Goal: Complete application form

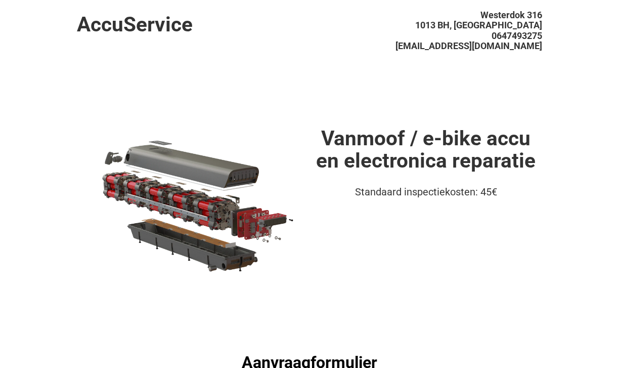
click at [528, 49] on span "[EMAIL_ADDRESS][DOMAIN_NAME]" at bounding box center [469, 45] width 147 height 11
click at [509, 82] on header "AccuService [STREET_ADDRESS][GEOGRAPHIC_DATA] [EMAIL_ADDRESS][DOMAIN_NAME]" at bounding box center [310, 43] width 466 height 87
click at [488, 73] on header "AccuService [STREET_ADDRESS][GEOGRAPHIC_DATA] [EMAIL_ADDRESS][DOMAIN_NAME]" at bounding box center [310, 43] width 466 height 87
drag, startPoint x: 547, startPoint y: 46, endPoint x: 443, endPoint y: 43, distance: 104.3
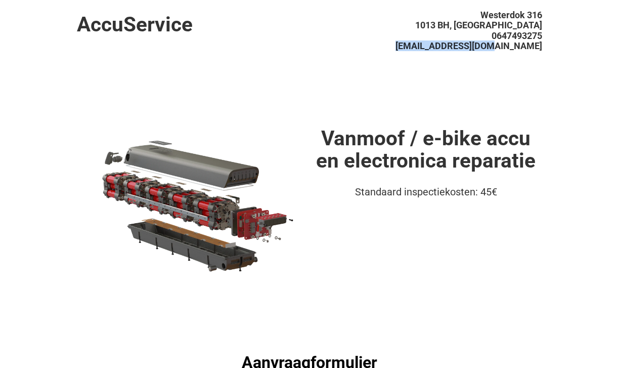
copy span "[EMAIL_ADDRESS][DOMAIN_NAME]"
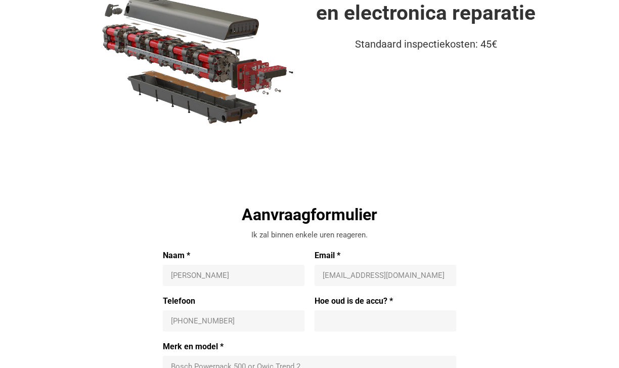
scroll to position [136, 0]
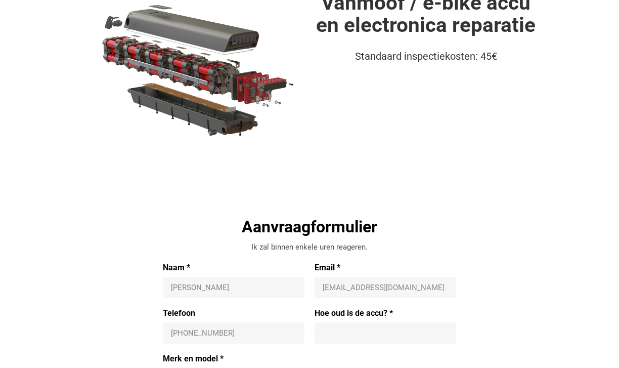
click at [199, 294] on div "[PERSON_NAME]" at bounding box center [234, 287] width 142 height 21
type input "Lemmens"
click at [341, 287] on input "Email *" at bounding box center [385, 287] width 125 height 10
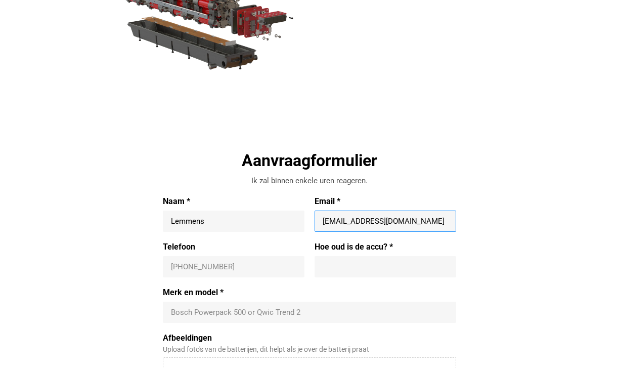
scroll to position [205, 0]
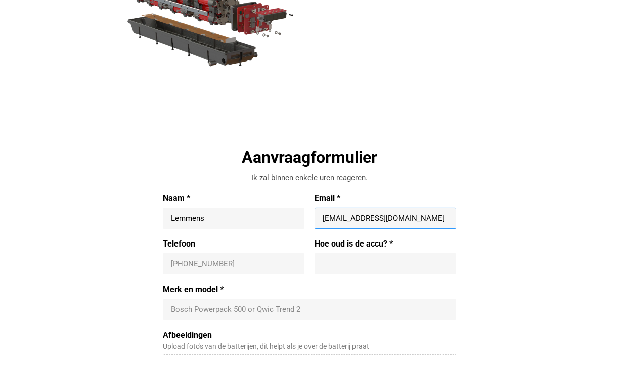
type input "[EMAIL_ADDRESS][DOMAIN_NAME]"
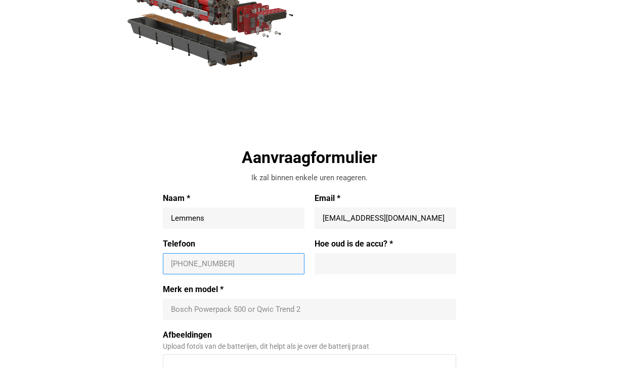
click at [232, 265] on input "Telefoon" at bounding box center [233, 264] width 125 height 10
type input "[PHONE_NUMBER]"
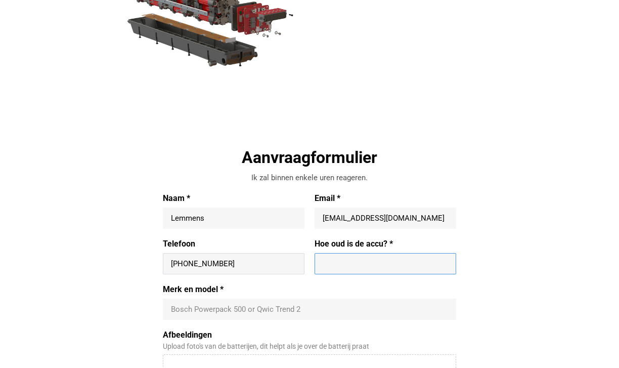
click at [340, 268] on input "Hoe oud is de accu? *" at bounding box center [385, 264] width 125 height 10
type input "4"
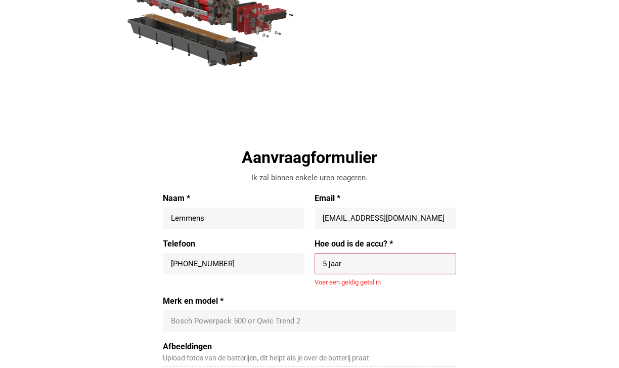
click at [221, 302] on div "Merk en model * Bosch Powerpack 500 or Qwic Trend 2" at bounding box center [310, 313] width 294 height 35
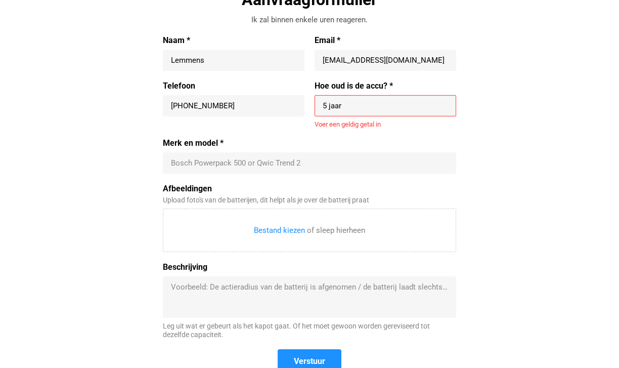
scroll to position [365, 0]
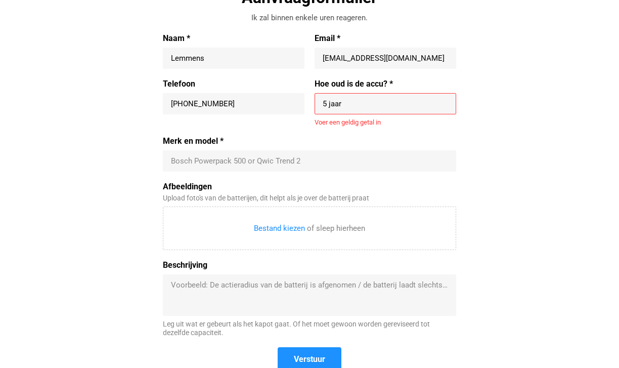
click at [345, 106] on input "5 jaar" at bounding box center [385, 104] width 125 height 10
click at [421, 138] on div "Merk en model * Bosch Powerpack 500 or Qwic Trend 2" at bounding box center [310, 153] width 294 height 35
click at [334, 104] on input "5" at bounding box center [385, 104] width 125 height 10
type input "5"
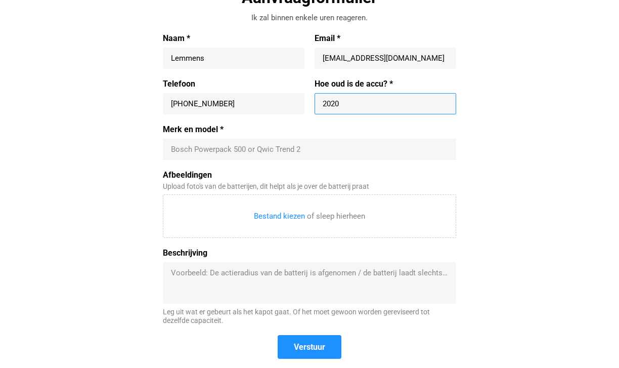
type input "2020"
click at [409, 125] on label "Merk en model *" at bounding box center [310, 129] width 294 height 10
click at [409, 144] on input "Merk en model *" at bounding box center [309, 149] width 277 height 10
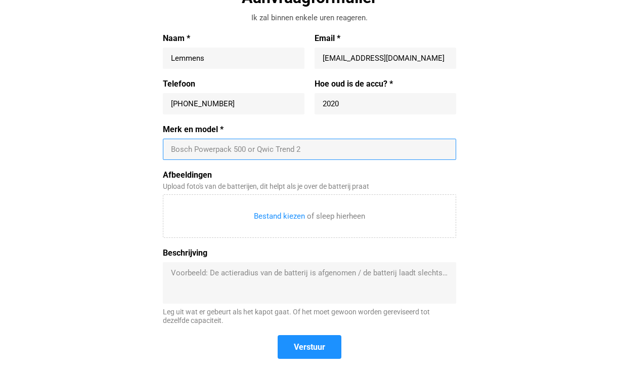
drag, startPoint x: 311, startPoint y: 150, endPoint x: 225, endPoint y: 146, distance: 86.6
click at [226, 147] on input "Merk en model *" at bounding box center [309, 149] width 277 height 10
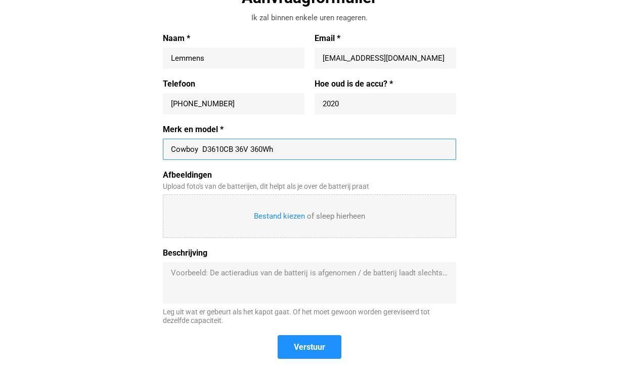
type input "Cowboy D3610CB 36V 360Wh"
click at [267, 214] on input "Afbeeldingen" at bounding box center [309, 216] width 292 height 43
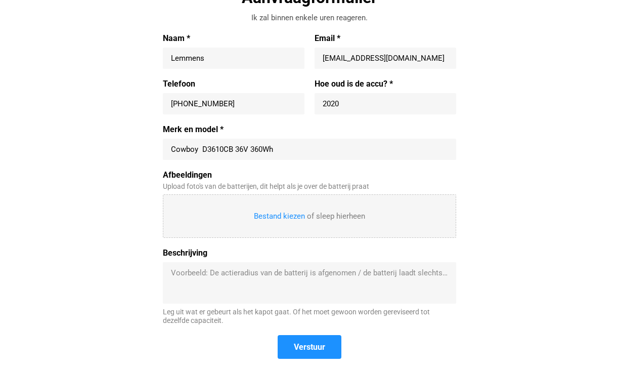
type input "C:\fakepath\IMG_0718.JPG"
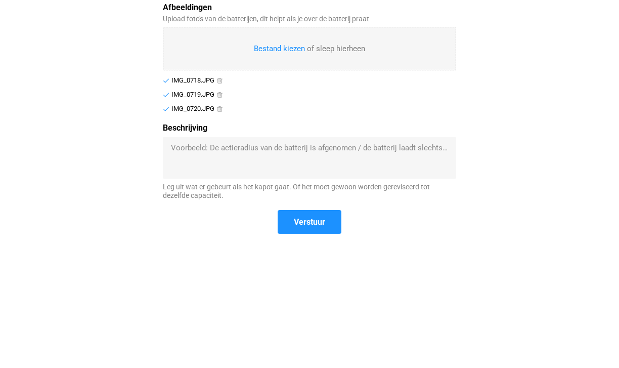
scroll to position [527, 0]
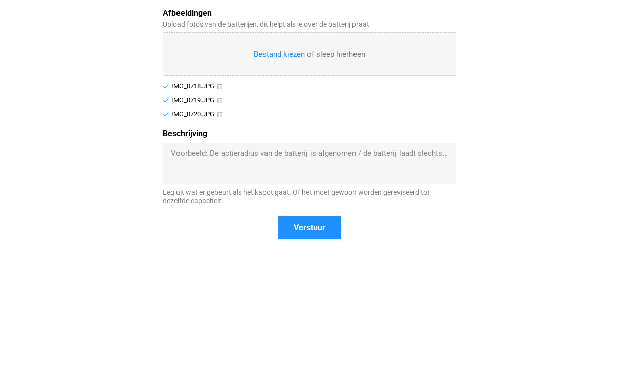
click at [187, 155] on textarea "Beschrijving" at bounding box center [309, 163] width 277 height 30
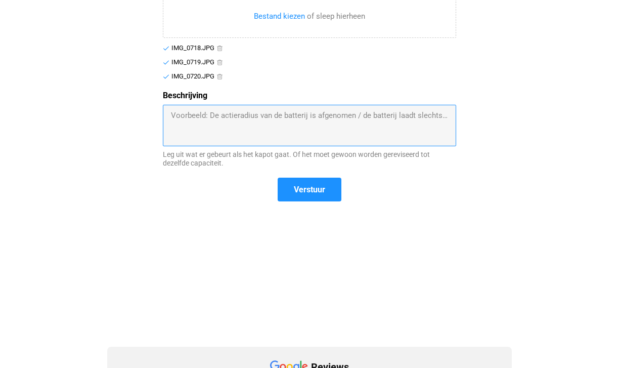
scroll to position [564, 0]
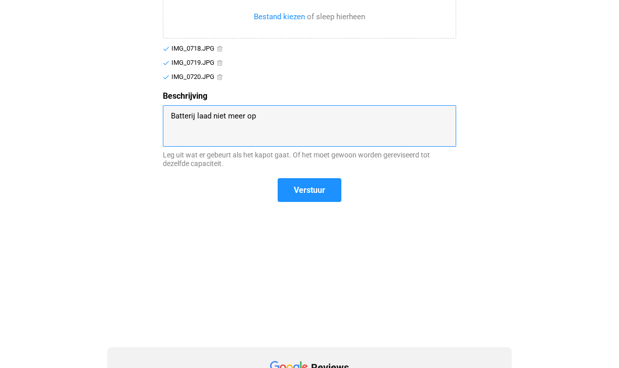
click at [172, 115] on textarea "Batterij laad niet meer op" at bounding box center [309, 126] width 277 height 30
click at [332, 116] on textarea "Zonder aanwijsbare reden laadt de Batterij laad niet meer op" at bounding box center [309, 126] width 277 height 30
click at [360, 118] on textarea "Zonder aanwijsbare reden laadt de Batterij niet meer op" at bounding box center [309, 126] width 277 height 30
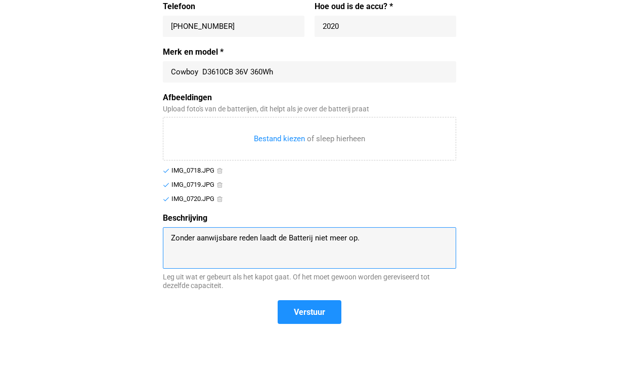
scroll to position [444, 0]
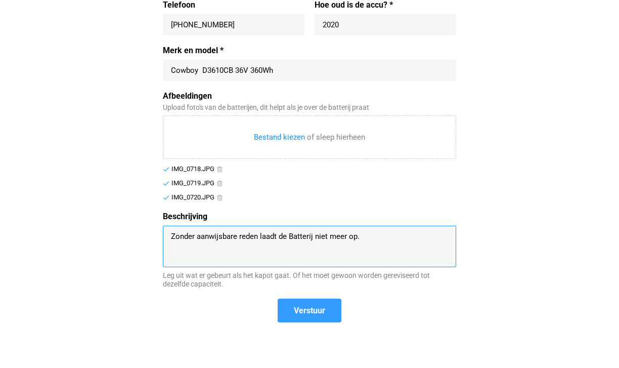
type textarea "Zonder aanwijsbare reden laadt de Batterij niet meer op."
click at [316, 308] on span "Verstuur" at bounding box center [309, 310] width 31 height 11
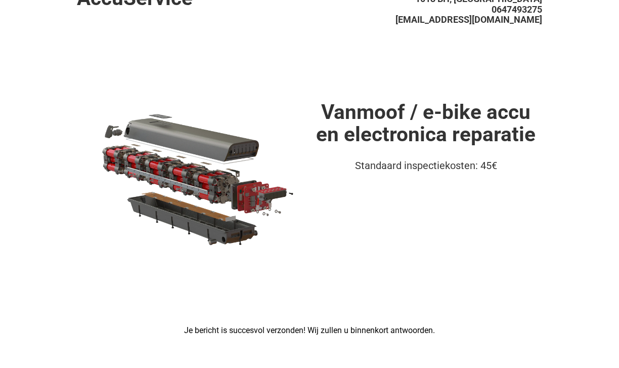
scroll to position [0, 0]
